Goal: Obtain resource: Obtain resource

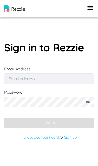
type input "[EMAIL_ADDRESS][DOMAIN_NAME]"
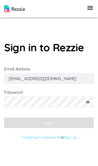
click at [49, 128] on button "Log In" at bounding box center [49, 122] width 90 height 10
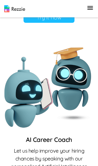
scroll to position [448, 0]
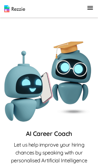
click at [55, 17] on link "Try it now" at bounding box center [49, 11] width 51 height 11
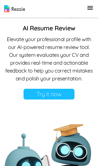
click at [65, 91] on link "Try it now" at bounding box center [49, 94] width 51 height 11
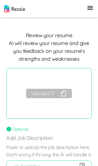
click at [70, 95] on button "Upload CV" at bounding box center [49, 93] width 46 height 9
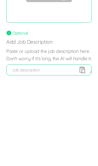
scroll to position [96, 0]
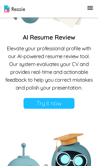
scroll to position [490, 0]
click at [62, 106] on link "Try it now" at bounding box center [49, 103] width 51 height 11
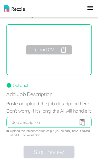
click at [40, 51] on button "Upload CV" at bounding box center [49, 49] width 46 height 9
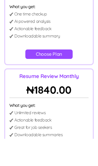
scroll to position [106, 0]
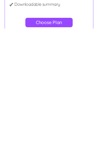
scroll to position [137, 0]
